Goal: Navigation & Orientation: Understand site structure

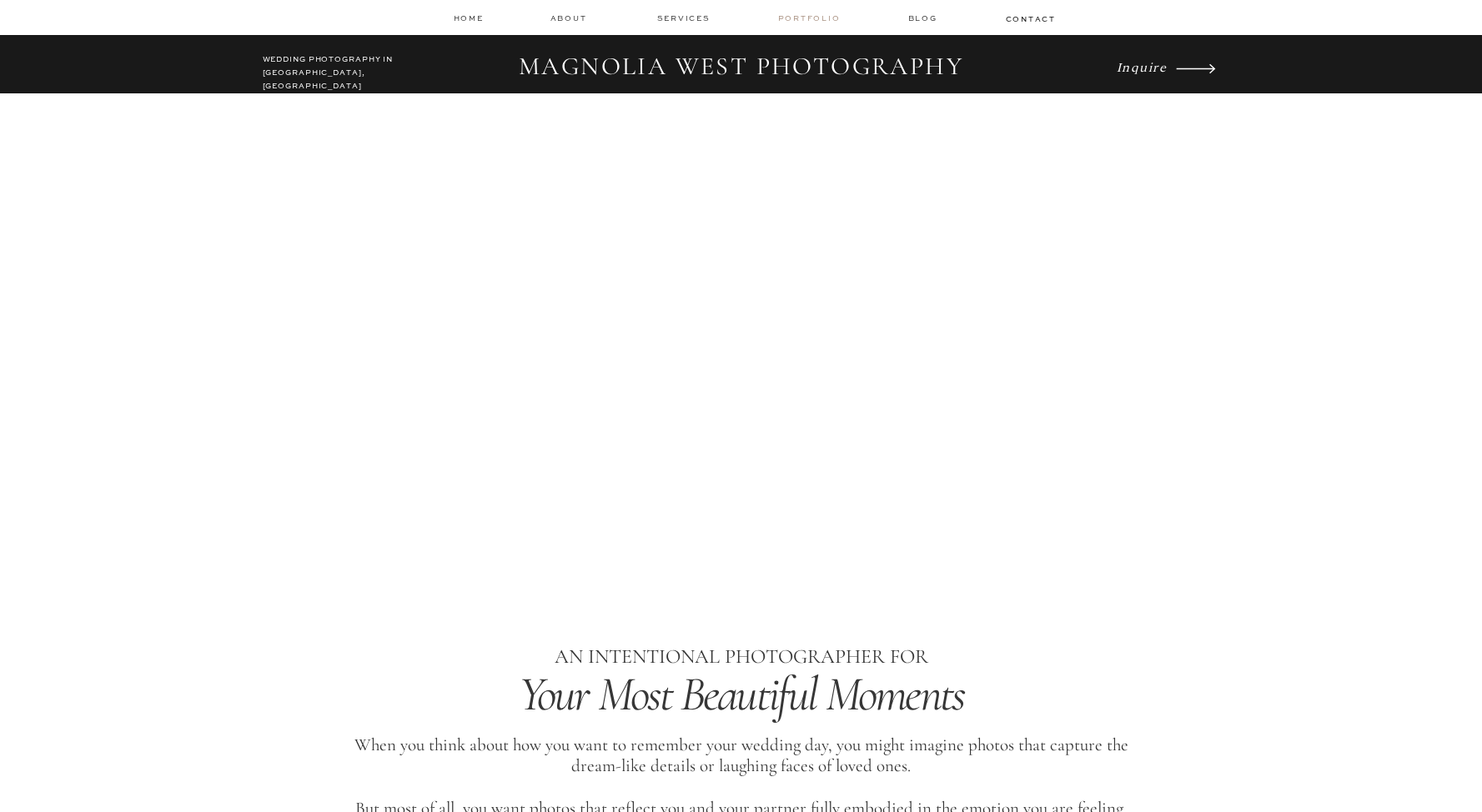
click at [825, 17] on nav "Portfolio" at bounding box center [811, 17] width 66 height 11
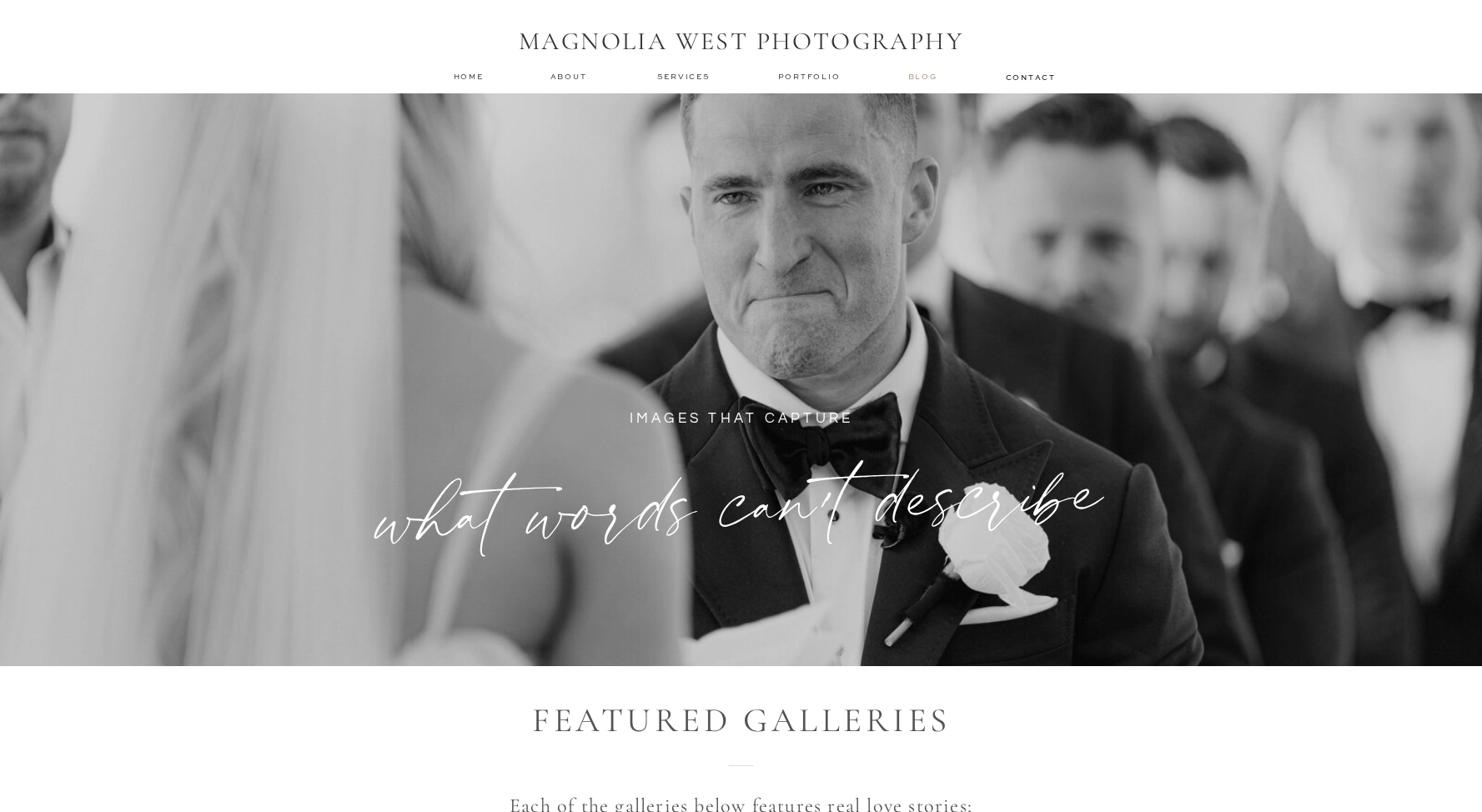
click at [924, 76] on nav "Blog" at bounding box center [925, 76] width 33 height 11
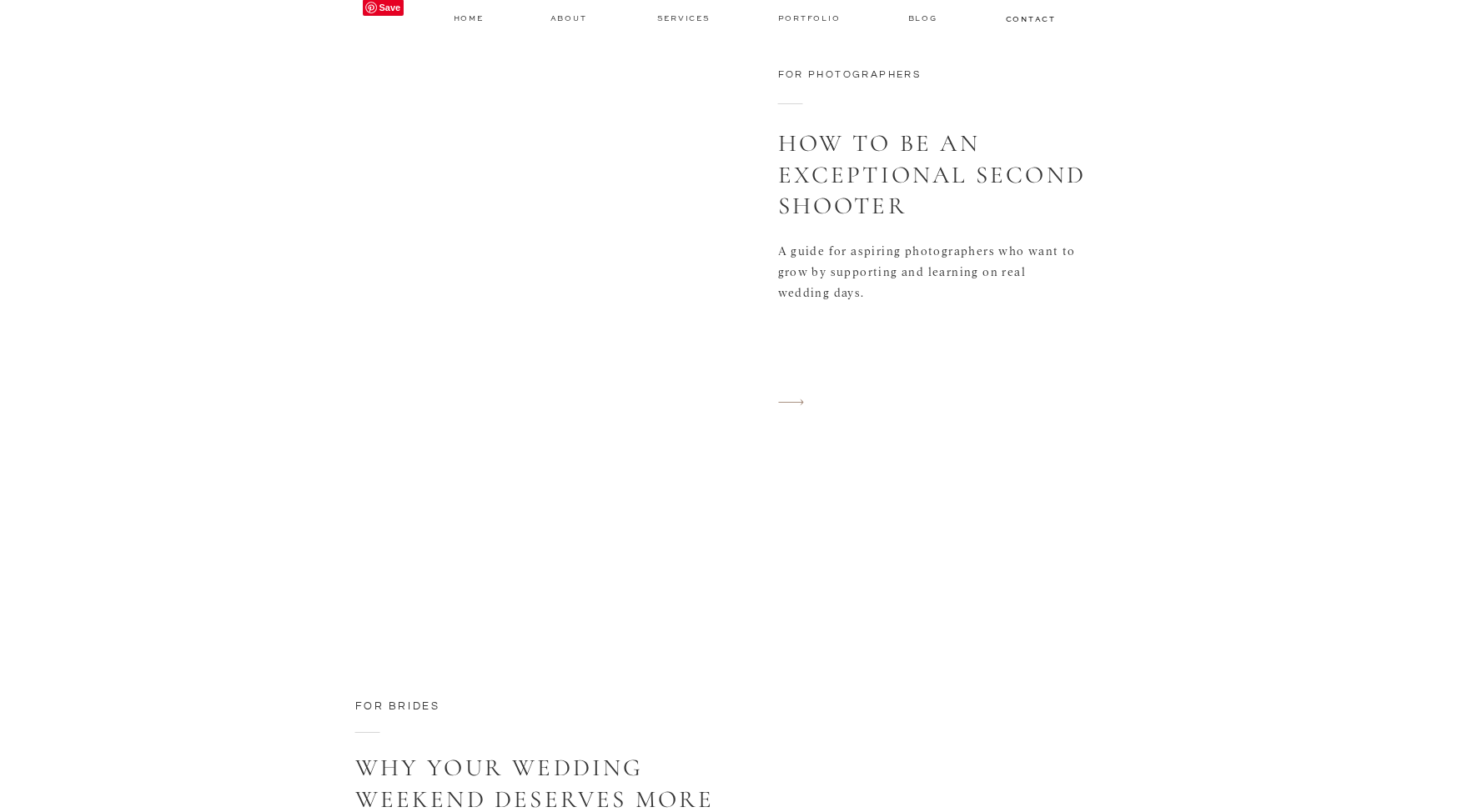
scroll to position [3355, 0]
